Goal: Transaction & Acquisition: Purchase product/service

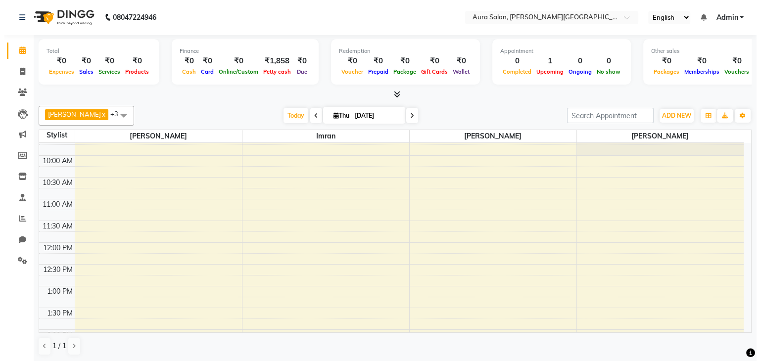
scroll to position [179, 0]
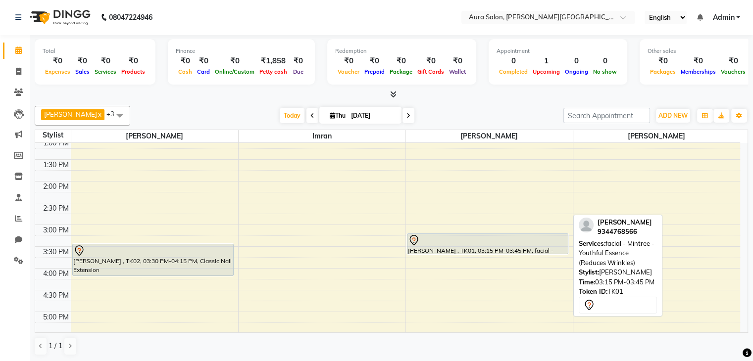
click at [469, 237] on div at bounding box center [488, 241] width 160 height 12
click at [463, 240] on div at bounding box center [488, 241] width 160 height 12
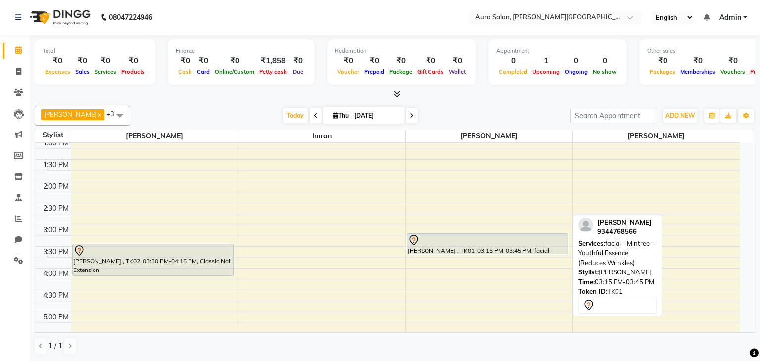
select select "7"
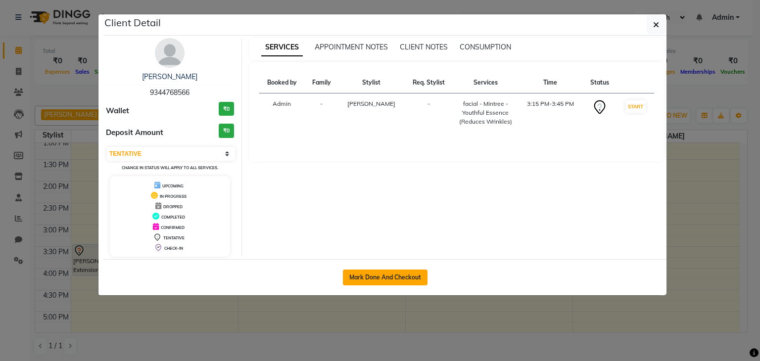
click at [406, 272] on button "Mark Done And Checkout" at bounding box center [385, 278] width 85 height 16
select select "7430"
select select "service"
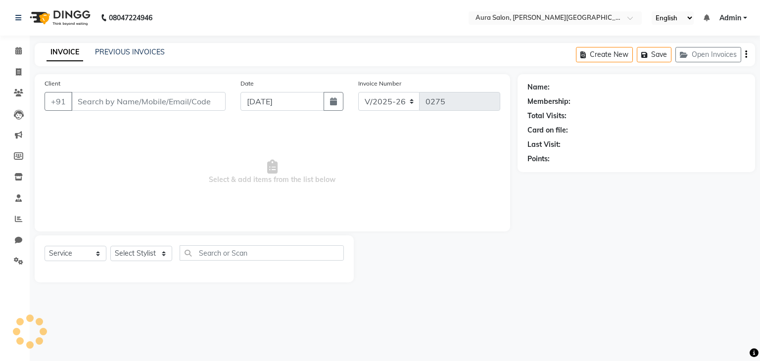
type input "9344768566"
select select "66363"
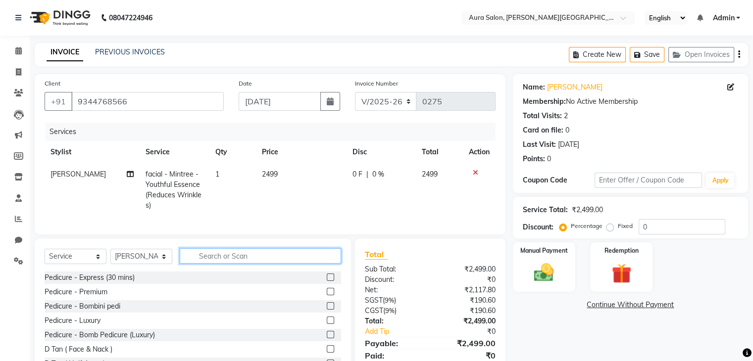
click at [196, 261] on input "text" at bounding box center [260, 255] width 161 height 15
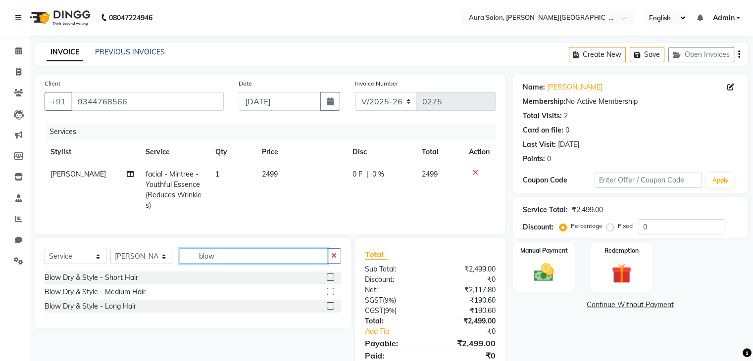
type input "blow"
click at [331, 296] on label at bounding box center [330, 291] width 7 height 7
click at [331, 296] on input "checkbox" at bounding box center [330, 292] width 6 height 6
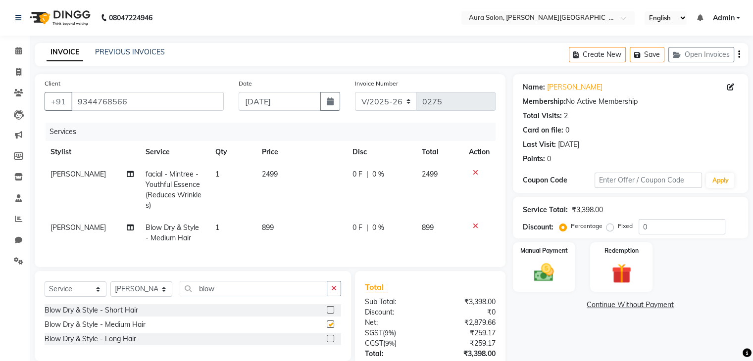
checkbox input "false"
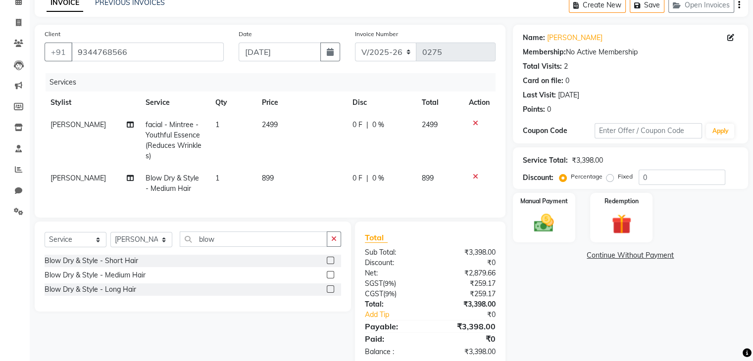
scroll to position [78, 0]
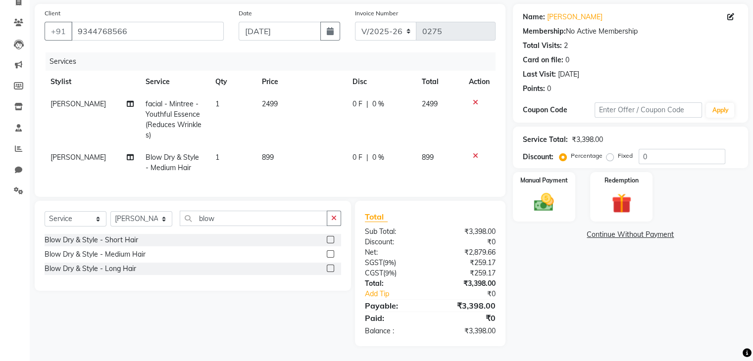
click at [333, 216] on icon "button" at bounding box center [333, 218] width 5 height 7
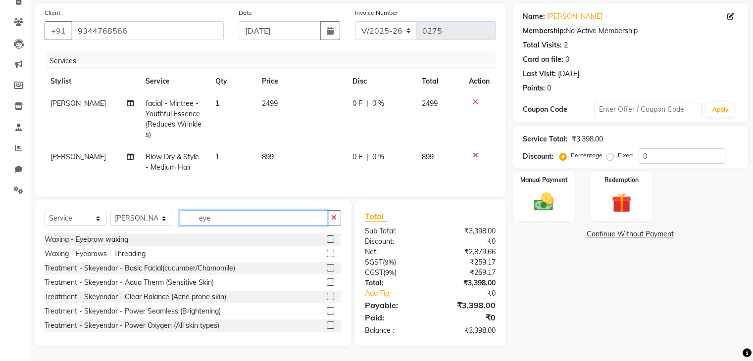
type input "eye"
click at [476, 99] on icon at bounding box center [475, 102] width 5 height 7
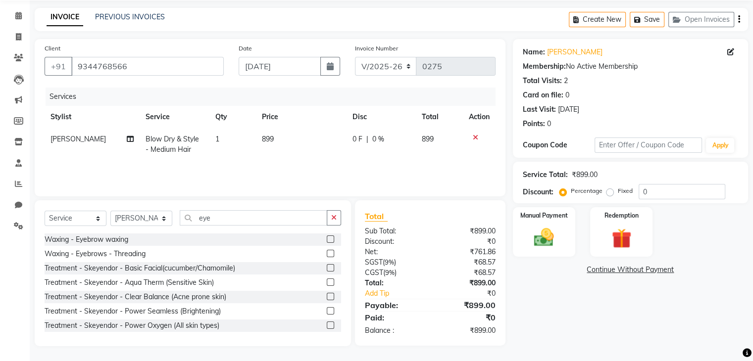
scroll to position [36, 0]
click at [327, 252] on label at bounding box center [330, 253] width 7 height 7
click at [327, 252] on input "checkbox" at bounding box center [330, 254] width 6 height 6
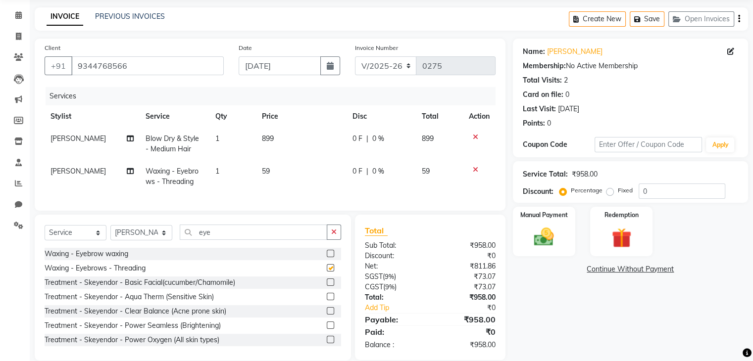
scroll to position [58, 0]
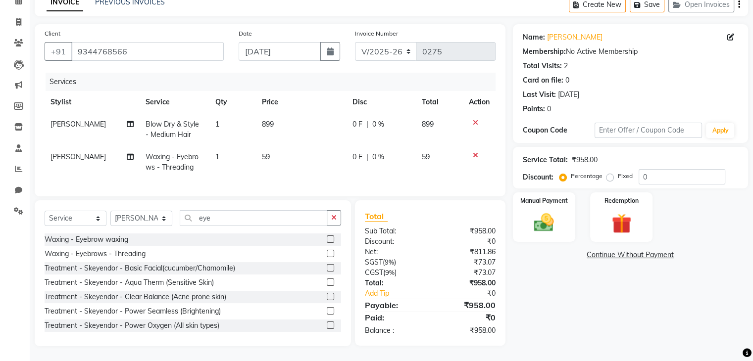
checkbox input "false"
click at [330, 218] on button "button" at bounding box center [334, 217] width 14 height 15
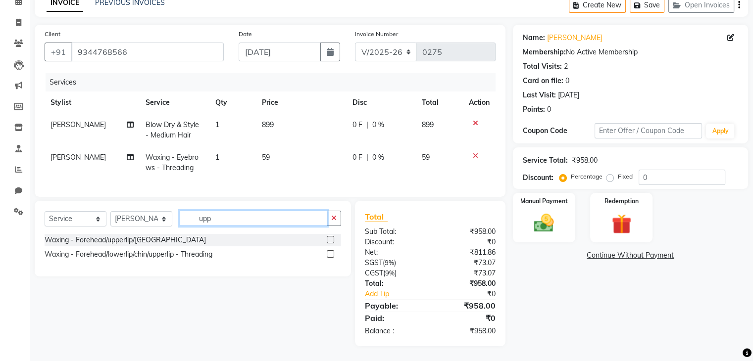
scroll to position [57, 0]
type input "uppe"
click at [327, 255] on label at bounding box center [330, 253] width 7 height 7
click at [327, 255] on input "checkbox" at bounding box center [330, 254] width 6 height 6
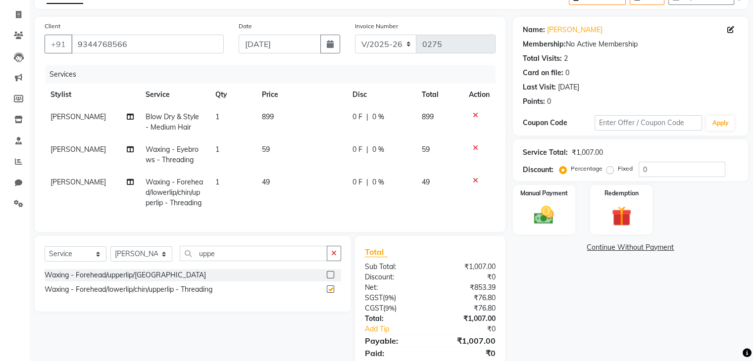
checkbox input "false"
click at [327, 260] on button "button" at bounding box center [334, 253] width 14 height 15
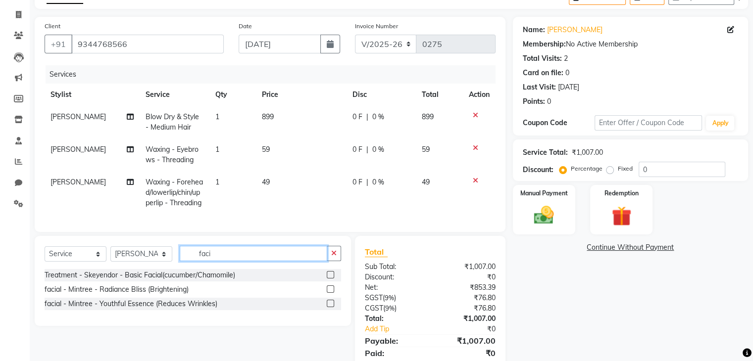
type input "faci"
click at [331, 296] on div at bounding box center [330, 291] width 6 height 10
click at [331, 293] on label at bounding box center [330, 289] width 7 height 7
click at [331, 293] on input "checkbox" at bounding box center [330, 290] width 6 height 6
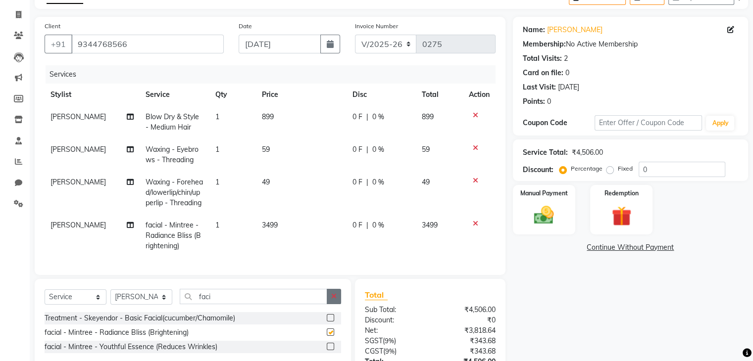
checkbox input "false"
click at [665, 166] on input "0" at bounding box center [682, 169] width 87 height 15
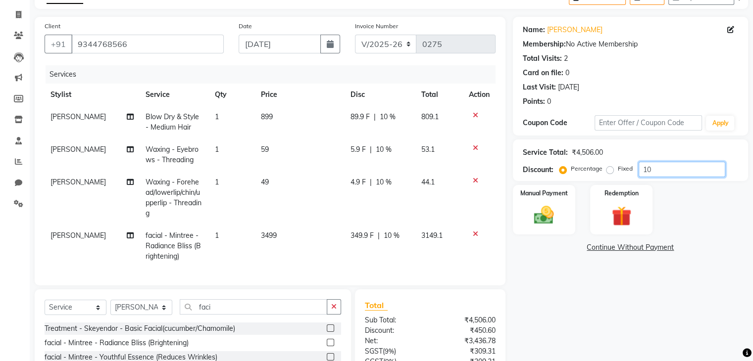
type input "1"
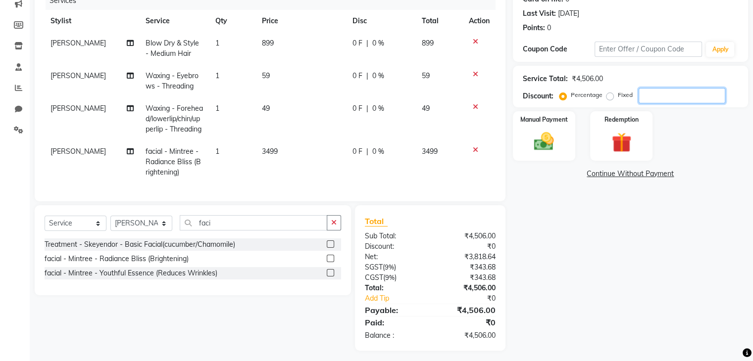
scroll to position [94, 0]
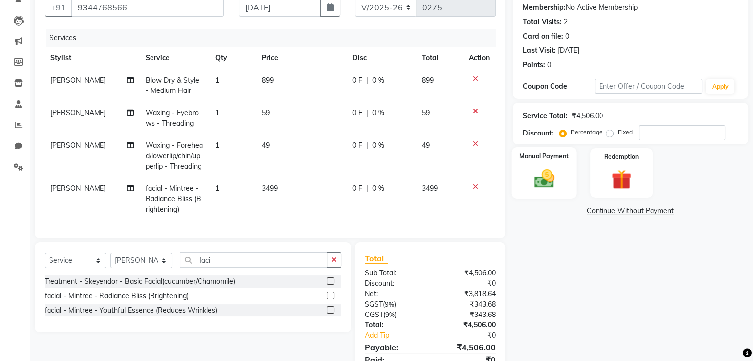
click at [562, 162] on div "Manual Payment" at bounding box center [543, 173] width 65 height 51
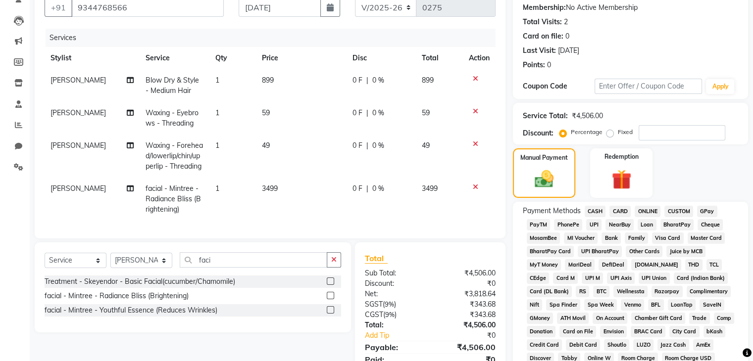
click at [561, 220] on span "PhonePe" at bounding box center [568, 224] width 28 height 11
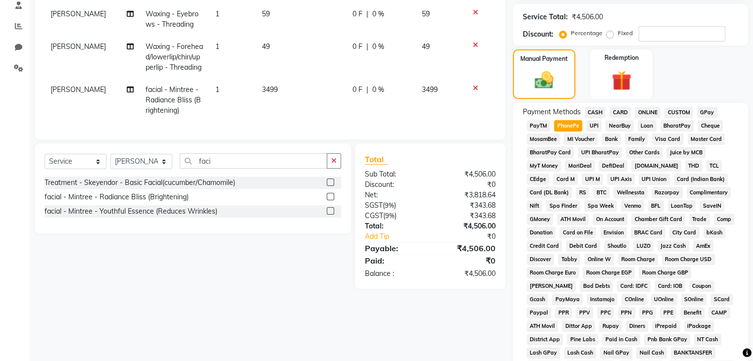
scroll to position [342, 0]
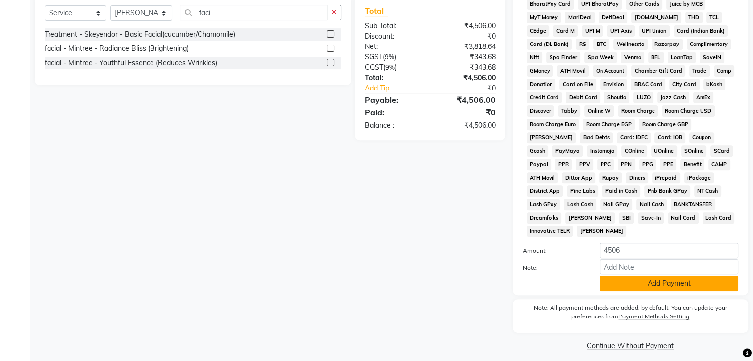
click at [628, 281] on button "Add Payment" at bounding box center [668, 283] width 139 height 15
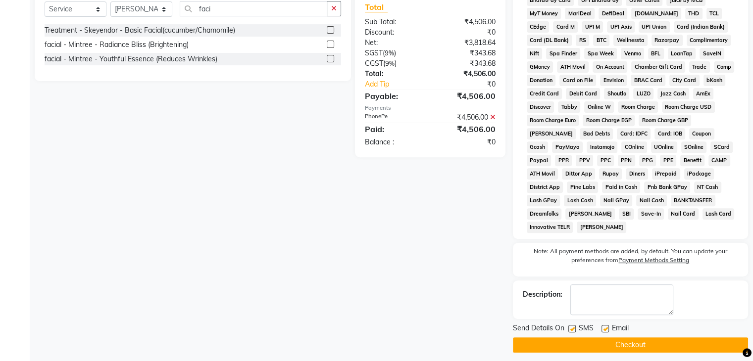
scroll to position [346, 0]
click at [622, 337] on button "Checkout" at bounding box center [630, 344] width 235 height 15
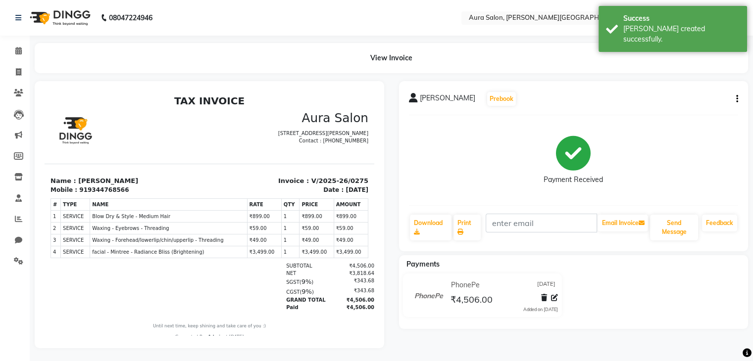
scroll to position [8, 0]
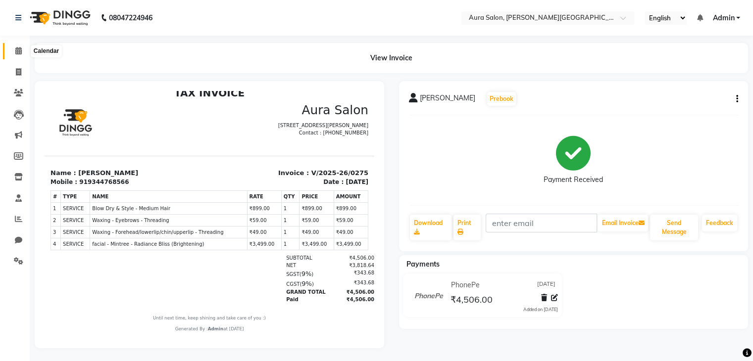
click at [14, 50] on span at bounding box center [18, 51] width 17 height 11
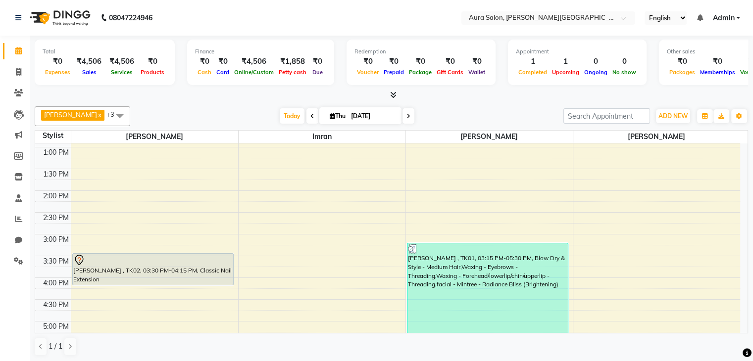
scroll to position [247, 0]
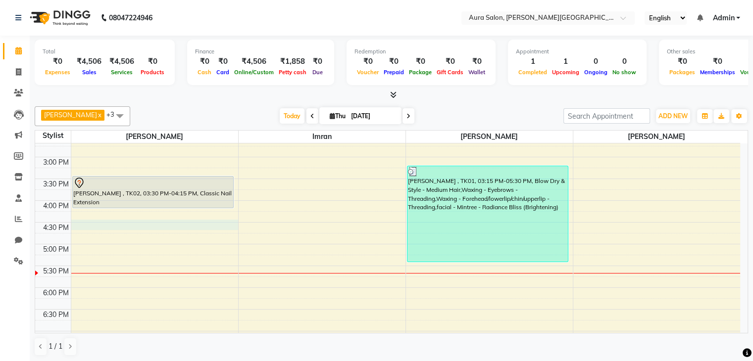
click at [96, 220] on div "9:00 AM 9:30 AM 10:00 AM 10:30 AM 11:00 AM 11:30 AM 12:00 PM 12:30 PM 1:00 PM 1…" at bounding box center [387, 157] width 705 height 522
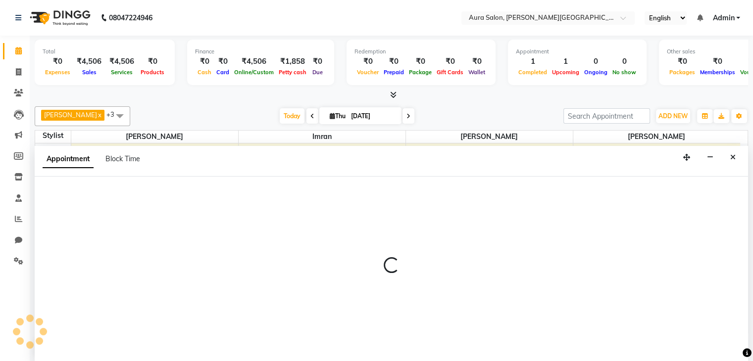
scroll to position [0, 0]
select select "66359"
select select "990"
select select "tentative"
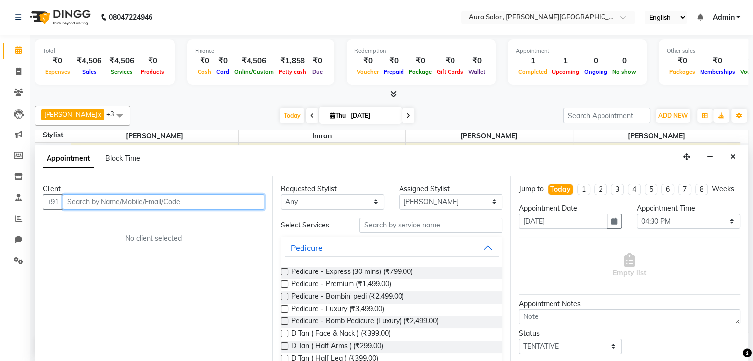
click at [117, 202] on input "text" at bounding box center [163, 202] width 201 height 15
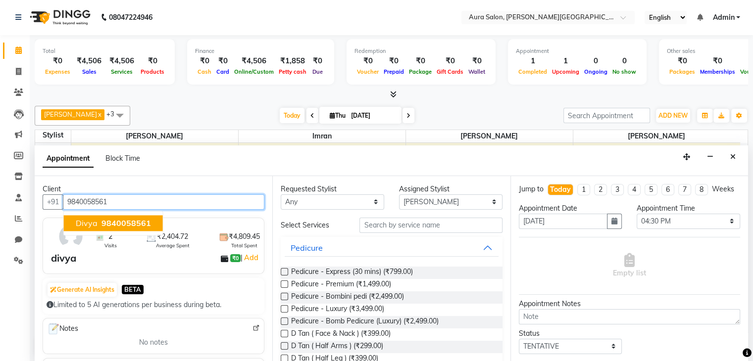
click at [99, 224] on ngb-highlight "9840058561" at bounding box center [124, 223] width 51 height 10
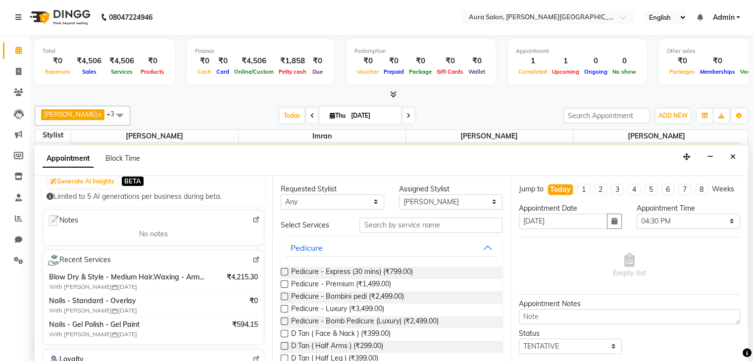
scroll to position [148, 0]
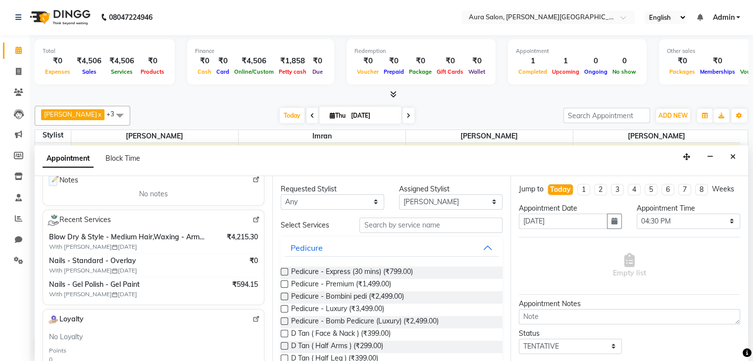
type input "9840058561"
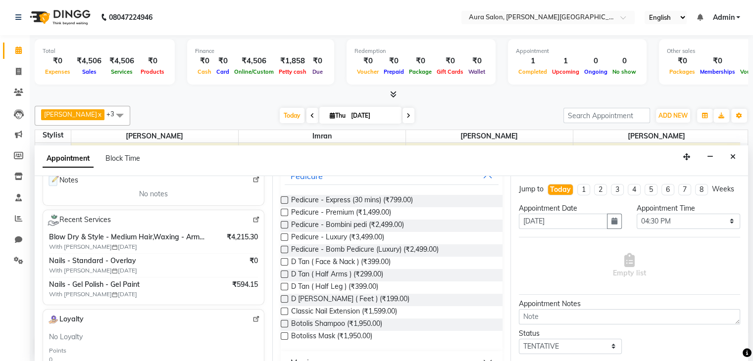
scroll to position [0, 0]
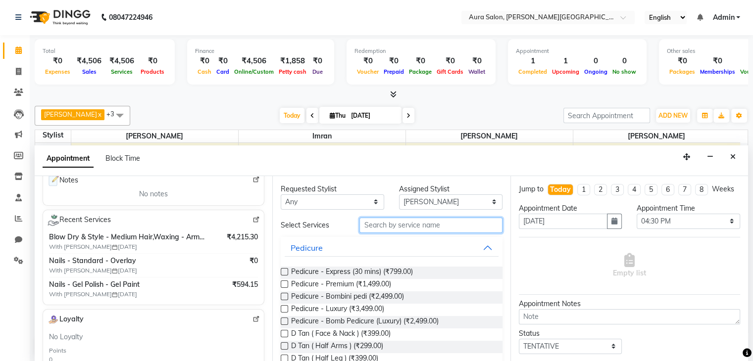
click at [408, 222] on input "text" at bounding box center [430, 225] width 143 height 15
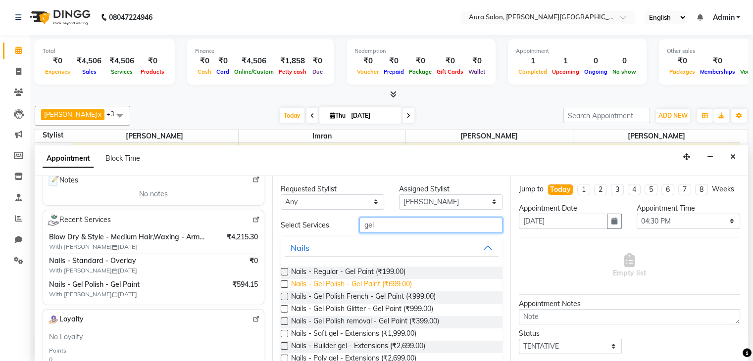
type input "gel"
click at [399, 284] on span "Nails - Gel Polish - Gel Paint (₹699.00)" at bounding box center [351, 285] width 121 height 12
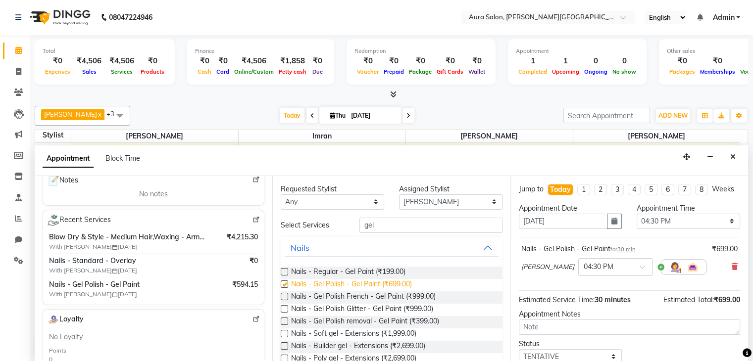
checkbox input "false"
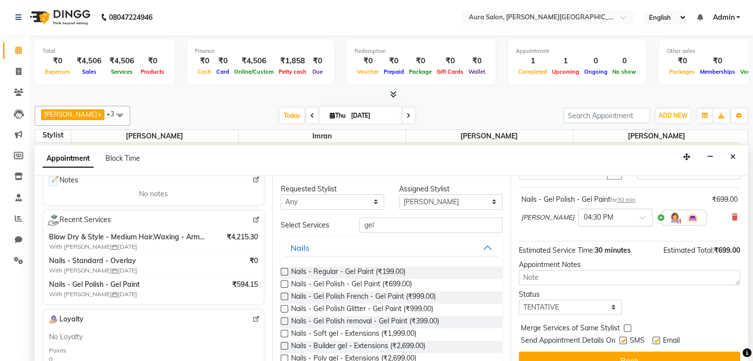
scroll to position [74, 0]
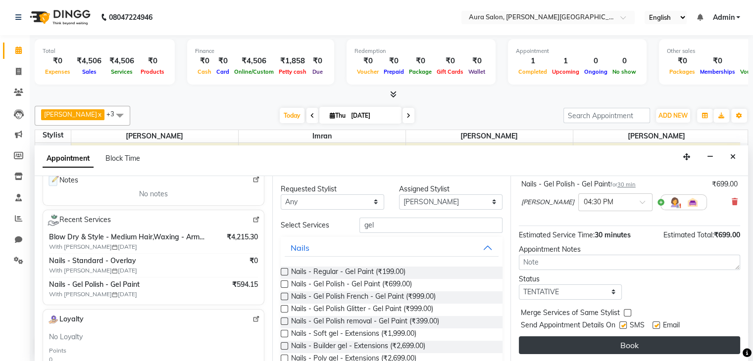
click at [587, 341] on button "Book" at bounding box center [629, 346] width 221 height 18
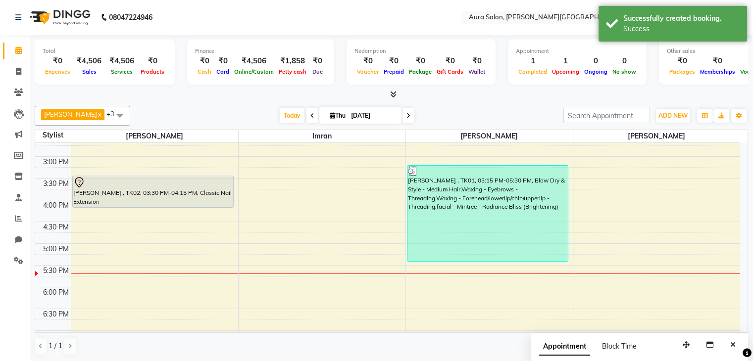
scroll to position [0, 0]
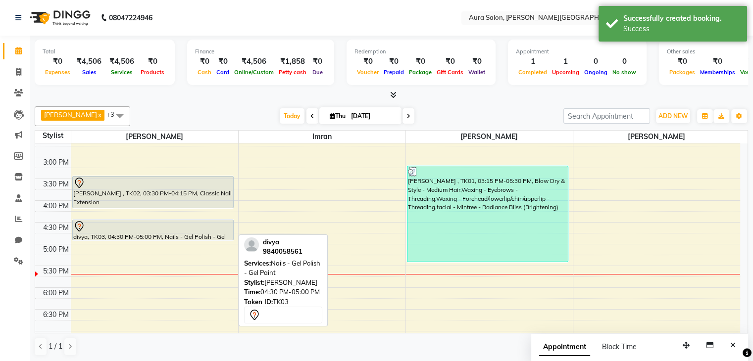
click at [214, 230] on div at bounding box center [153, 227] width 160 height 12
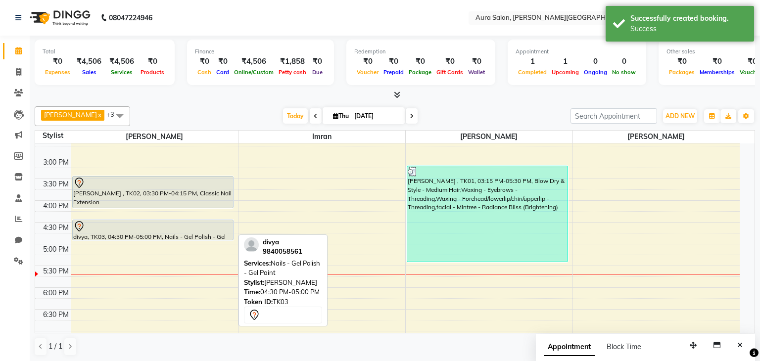
select select "7"
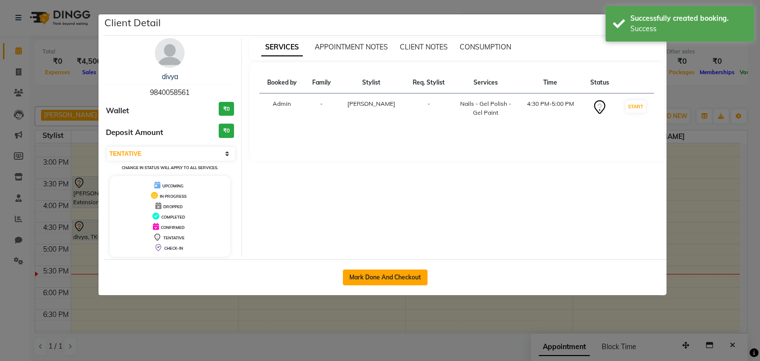
click at [368, 277] on button "Mark Done And Checkout" at bounding box center [385, 278] width 85 height 16
select select "service"
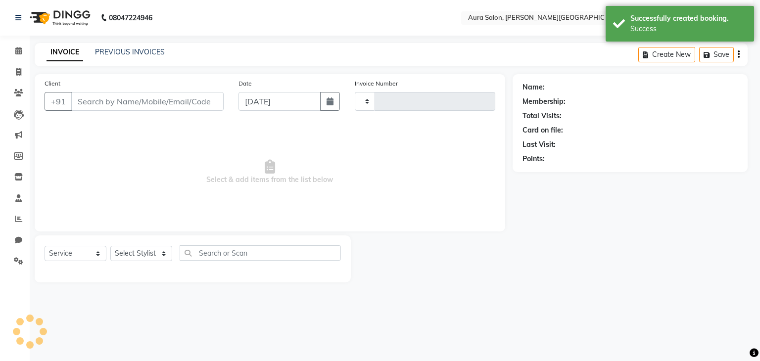
type input "0276"
select select "7430"
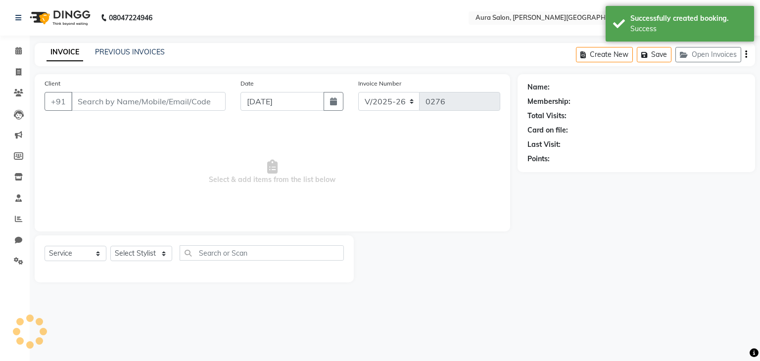
type input "9840058561"
select select "66359"
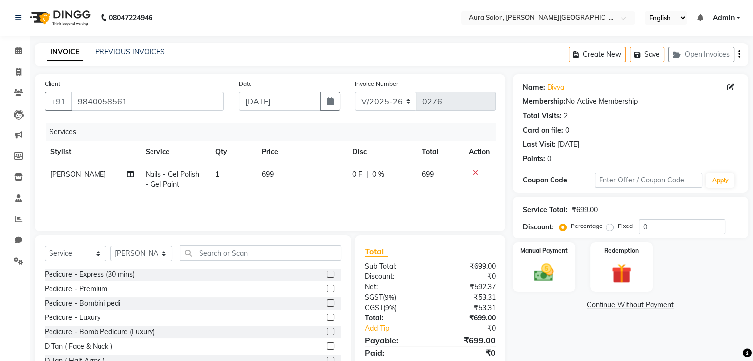
scroll to position [36, 0]
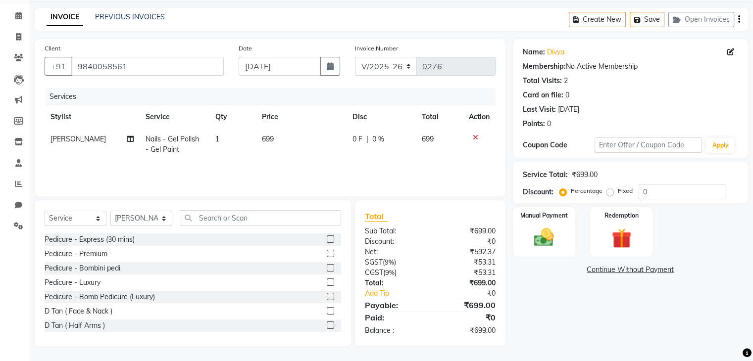
click at [364, 140] on div "0 F | 0 %" at bounding box center [380, 139] width 57 height 10
select select "66359"
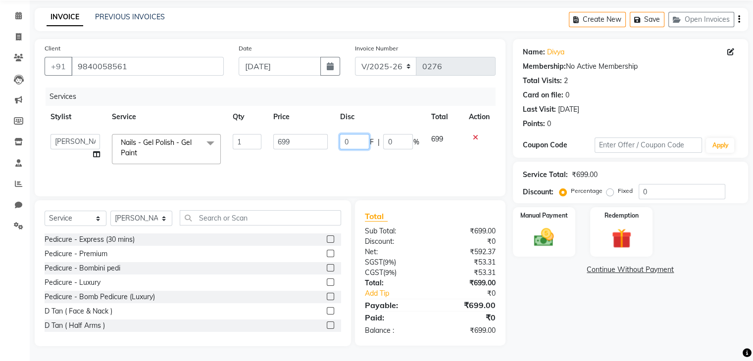
click at [364, 140] on input "0" at bounding box center [355, 141] width 30 height 15
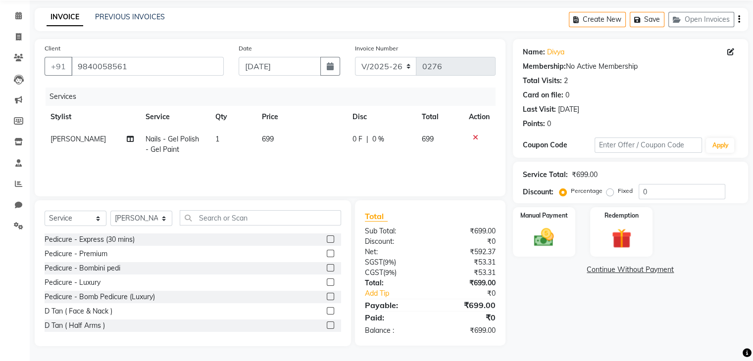
click at [379, 142] on span "0 %" at bounding box center [378, 139] width 12 height 10
select select "66359"
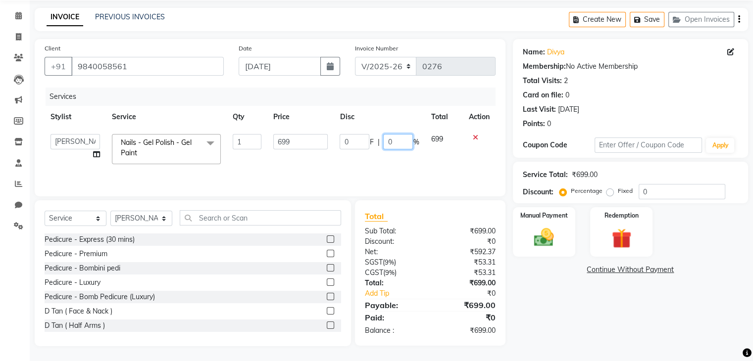
click at [394, 140] on input "0" at bounding box center [398, 141] width 30 height 15
type input "20"
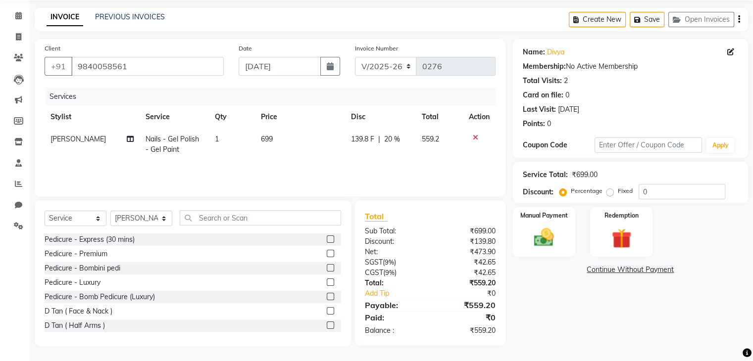
click at [406, 159] on td "139.8 F | 20 %" at bounding box center [380, 144] width 71 height 33
select select "66359"
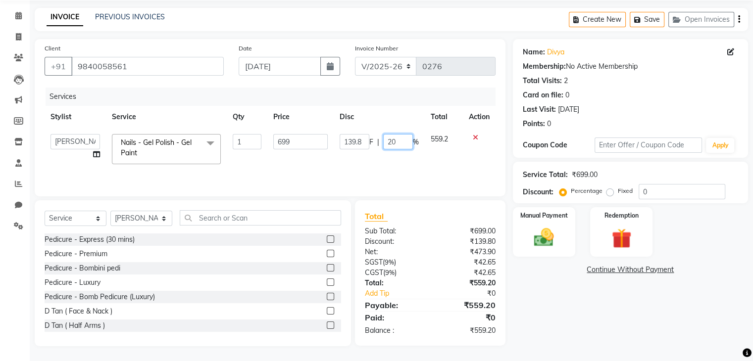
click at [405, 146] on input "20" at bounding box center [398, 141] width 30 height 15
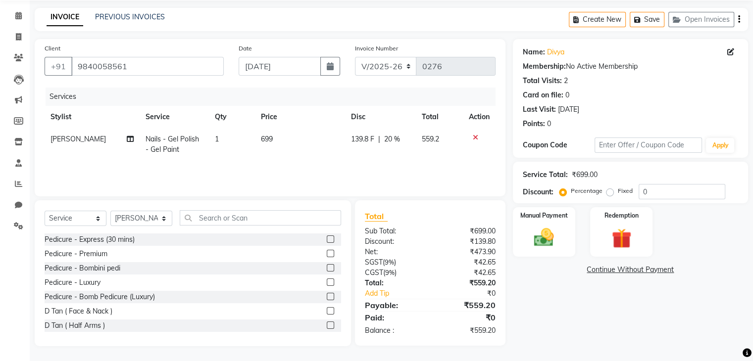
click at [407, 156] on td "139.8 F | 20 %" at bounding box center [380, 144] width 71 height 33
select select "66359"
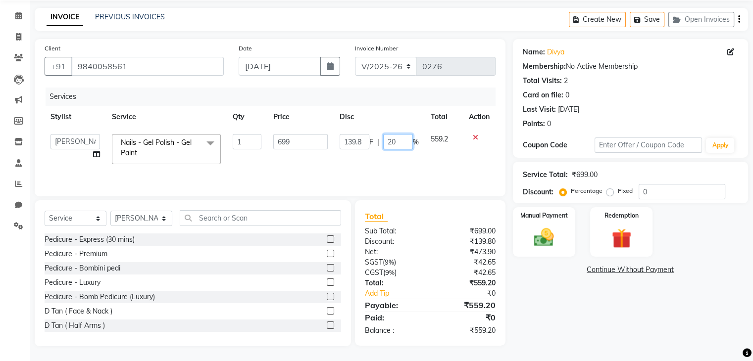
click at [397, 149] on input "20" at bounding box center [398, 141] width 30 height 15
type input "25"
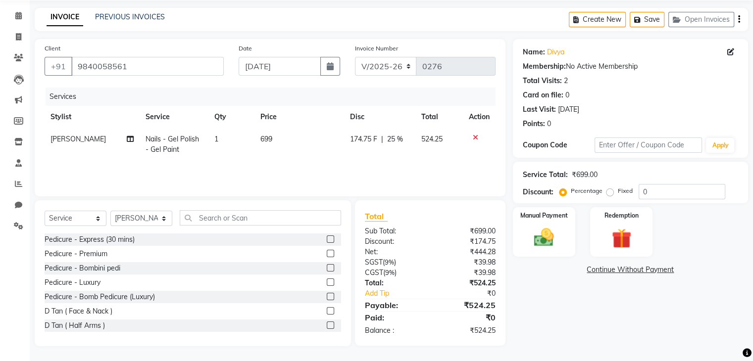
click at [408, 161] on div "Services Stylist Service Qty Price Disc Total Action [PERSON_NAME] Nails - Gel …" at bounding box center [270, 137] width 451 height 99
click at [393, 138] on span "25 %" at bounding box center [395, 139] width 16 height 10
select select "66359"
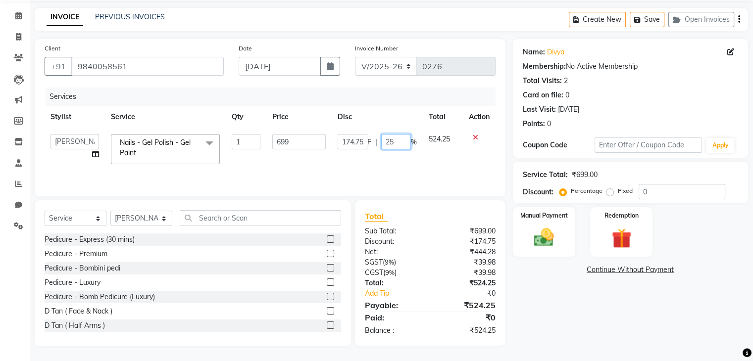
click at [393, 143] on input "25" at bounding box center [396, 141] width 30 height 15
type input "20"
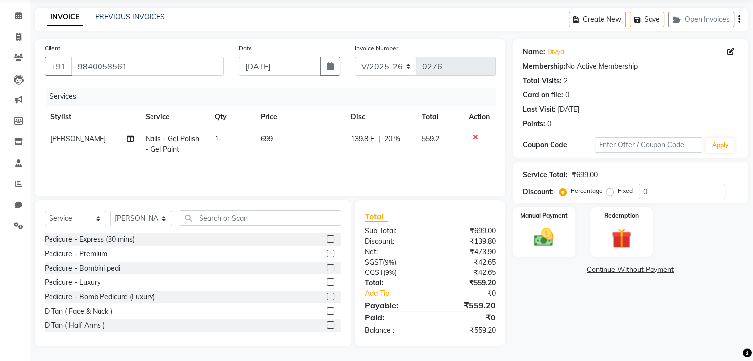
click at [402, 157] on td "139.8 F | 20 %" at bounding box center [380, 144] width 71 height 33
select select "66359"
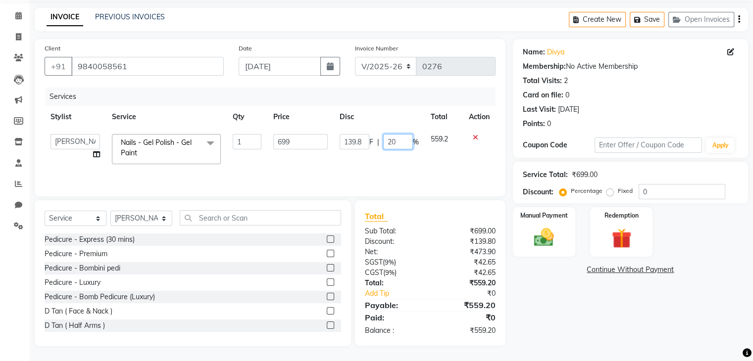
click at [403, 145] on input "20" at bounding box center [398, 141] width 30 height 15
type input "25"
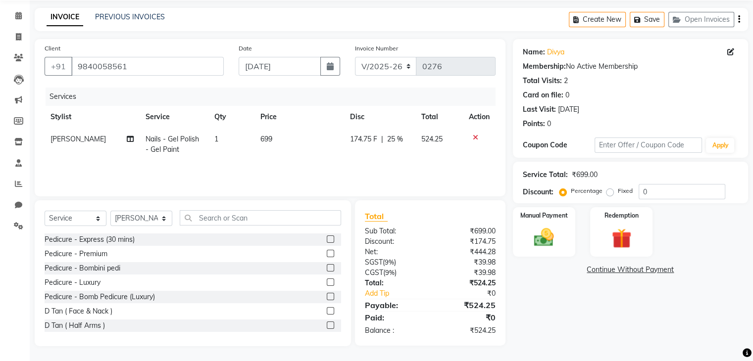
click at [435, 161] on div "Services Stylist Service Qty Price Disc Total Action [PERSON_NAME] Nails - Gel …" at bounding box center [270, 137] width 451 height 99
click at [541, 237] on img at bounding box center [543, 238] width 33 height 24
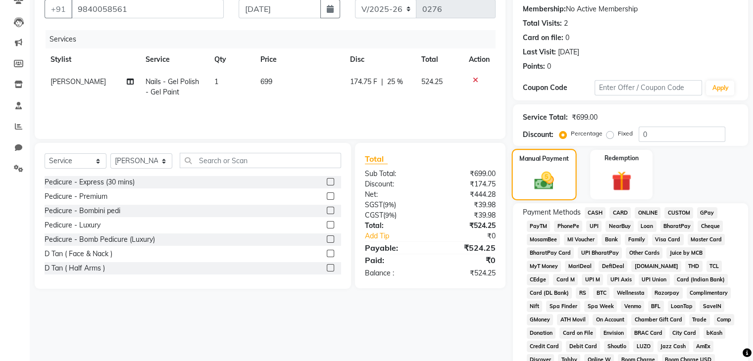
scroll to position [135, 0]
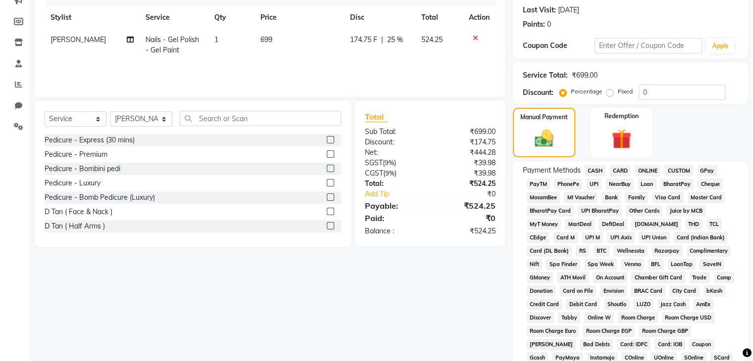
click at [600, 171] on span "CASH" at bounding box center [595, 170] width 21 height 11
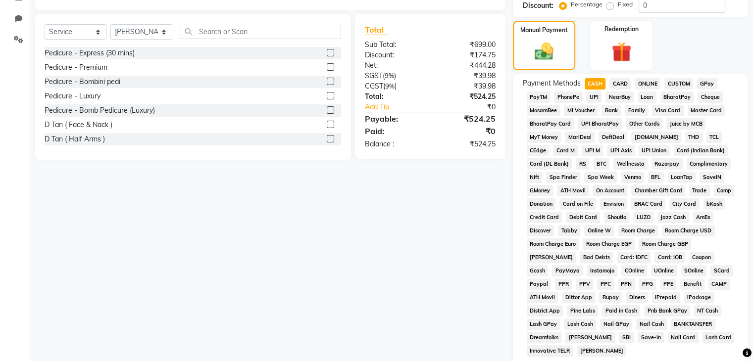
scroll to position [343, 0]
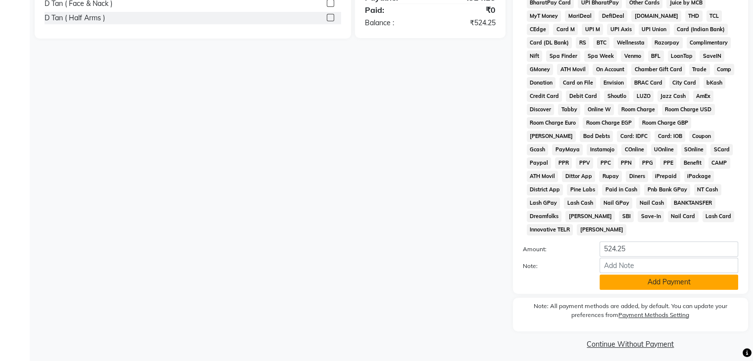
click at [646, 275] on button "Add Payment" at bounding box center [668, 282] width 139 height 15
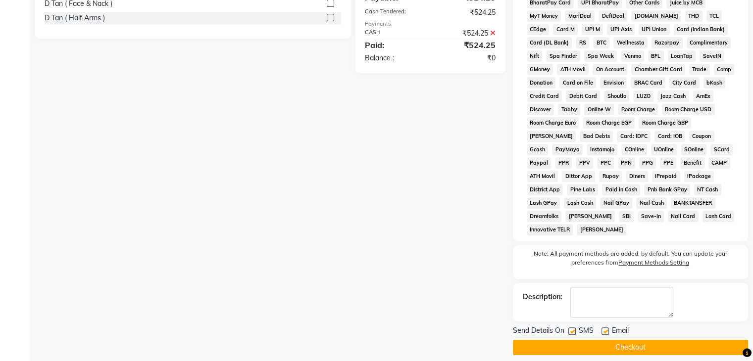
click at [612, 340] on button "Checkout" at bounding box center [630, 347] width 235 height 15
